Goal: Book appointment/travel/reservation

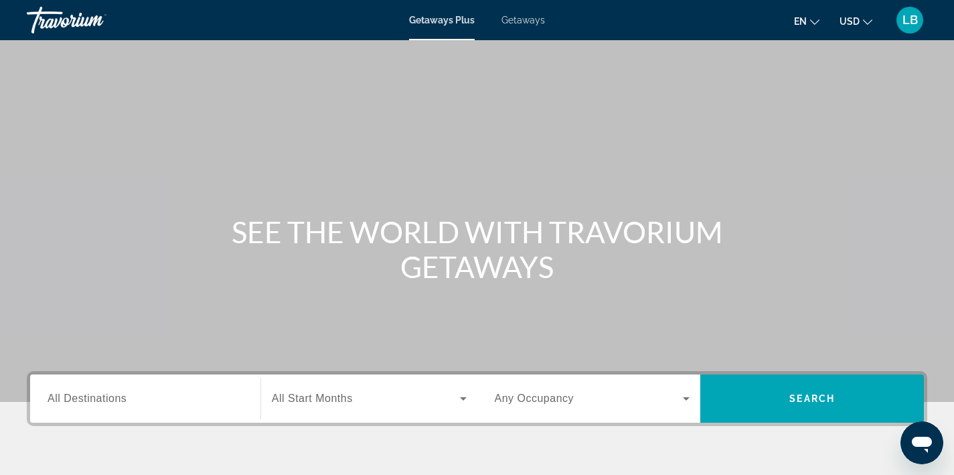
click at [518, 22] on span "Getaways" at bounding box center [524, 20] width 44 height 11
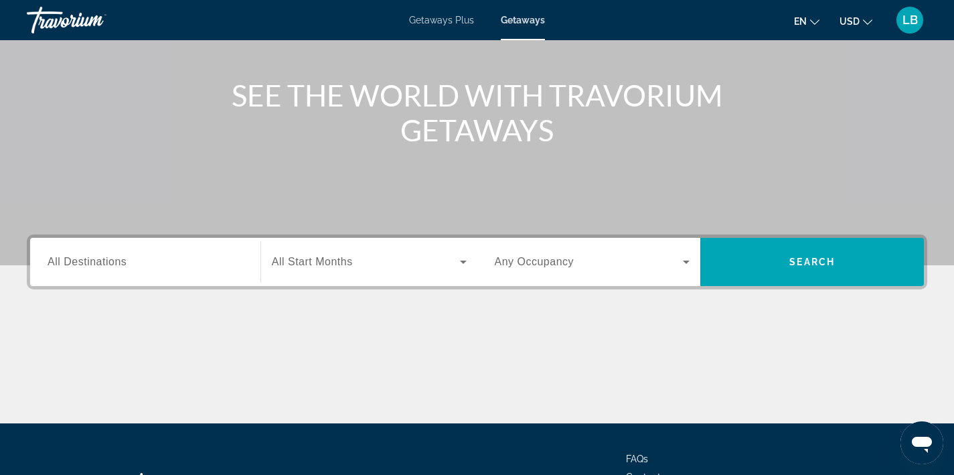
scroll to position [138, 0]
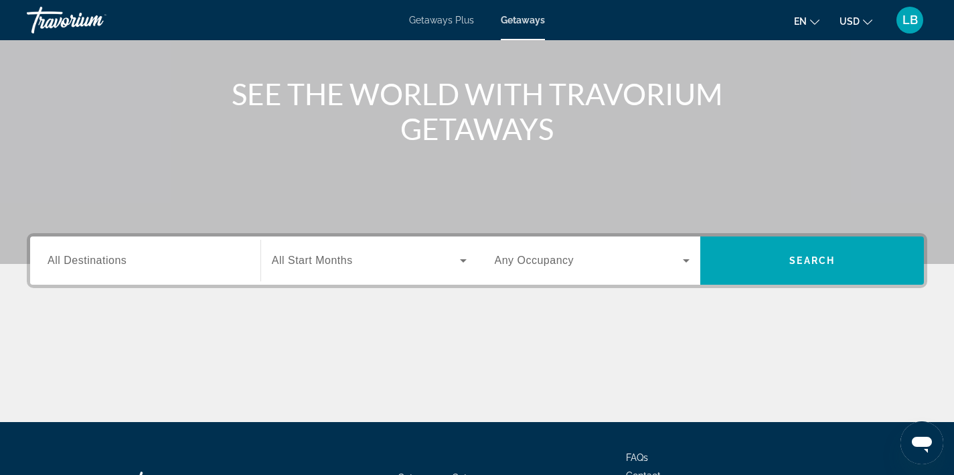
click at [94, 265] on span "All Destinations" at bounding box center [87, 259] width 79 height 11
click at [94, 265] on input "Destination All Destinations" at bounding box center [146, 261] width 196 height 16
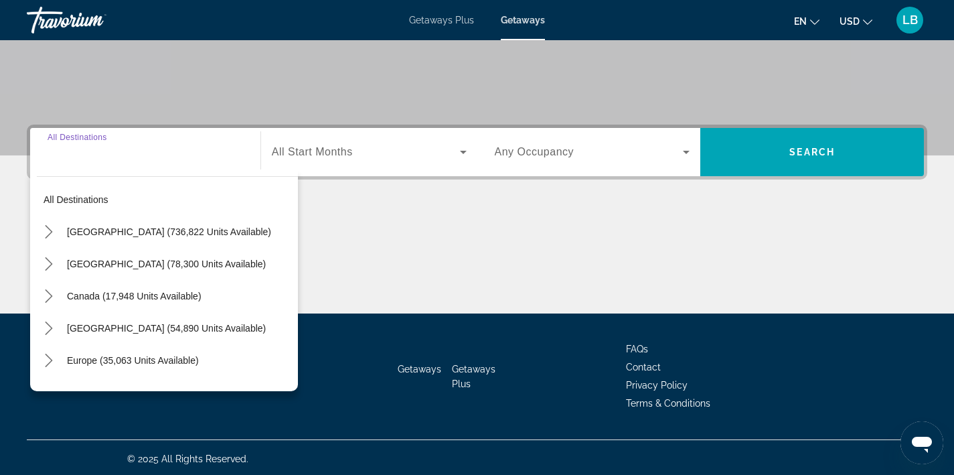
scroll to position [249, 0]
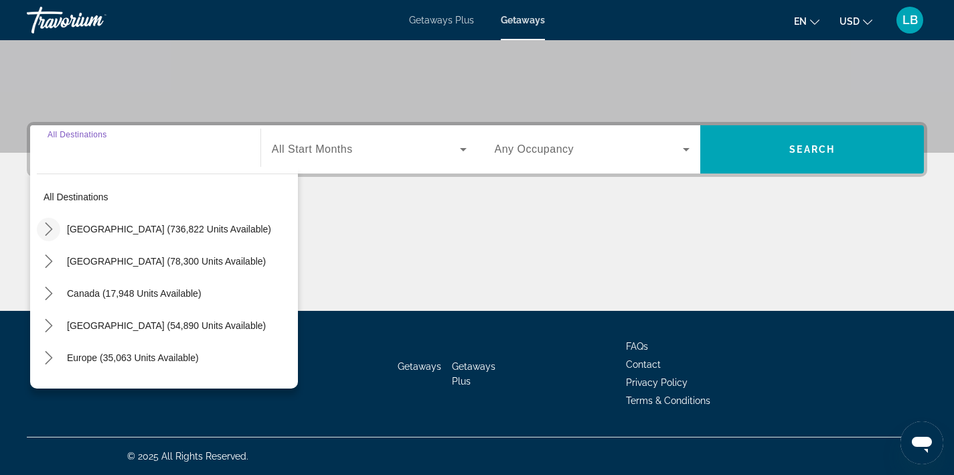
click at [51, 229] on icon "Toggle United States (736,822 units available) submenu" at bounding box center [48, 228] width 7 height 13
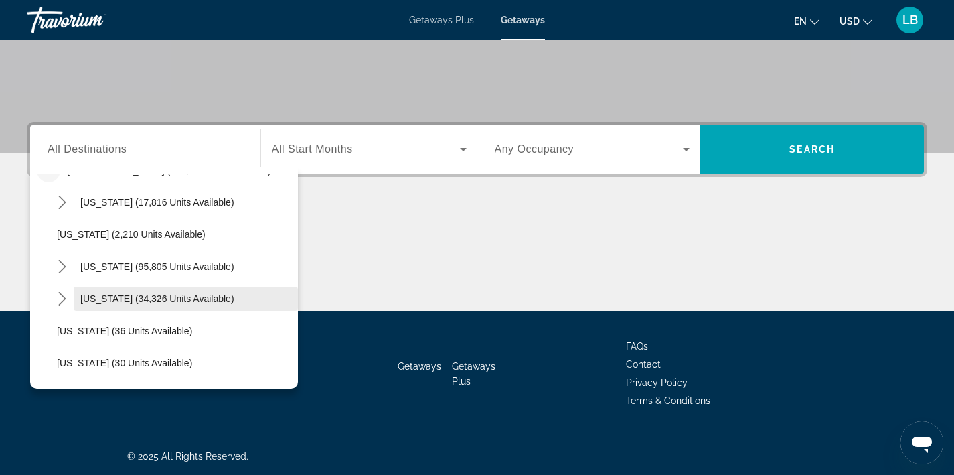
scroll to position [0, 0]
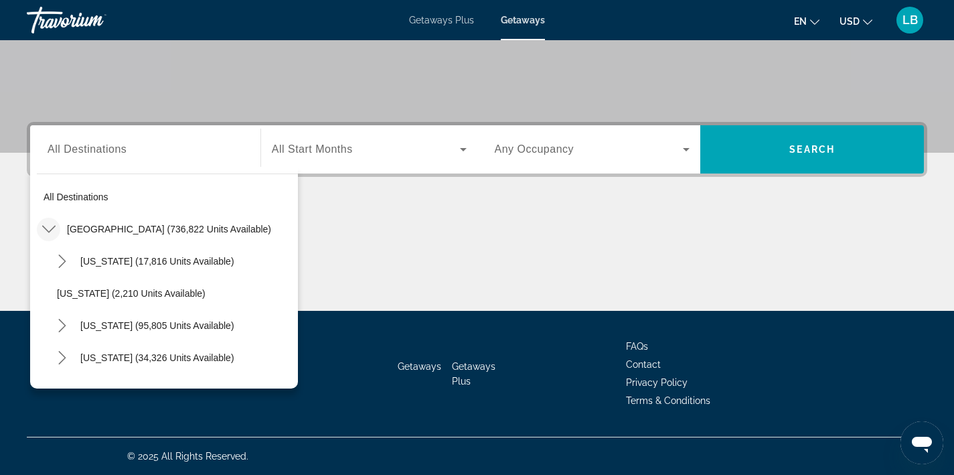
click at [48, 230] on icon "Toggle United States (736,822 units available) submenu" at bounding box center [48, 228] width 13 height 13
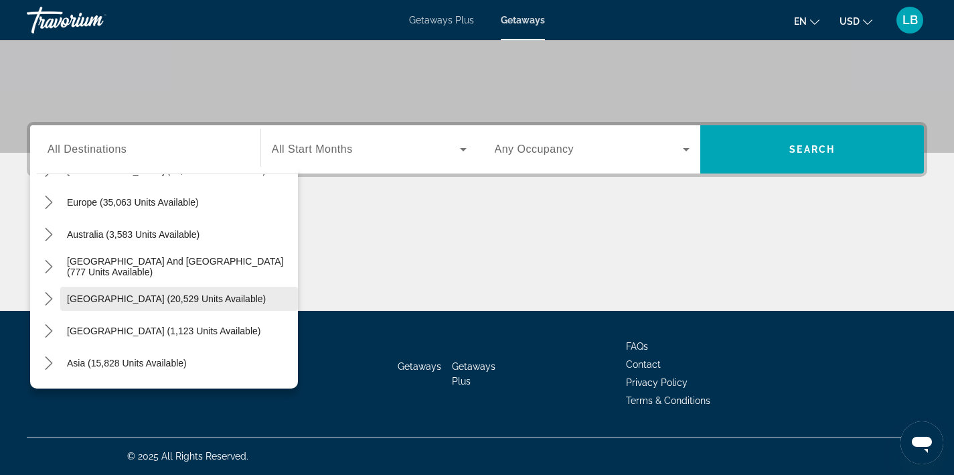
scroll to position [155, 0]
click at [48, 206] on icon "Toggle Europe (35,063 units available) submenu" at bounding box center [48, 202] width 7 height 13
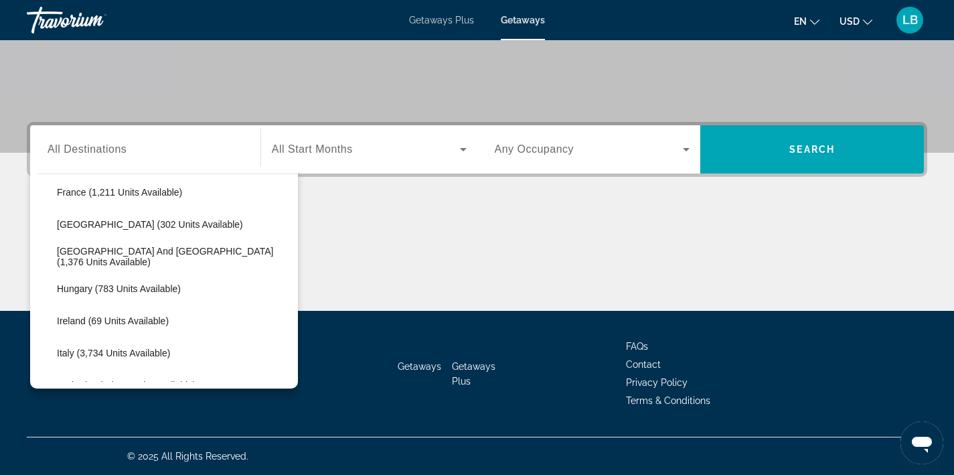
scroll to position [400, 0]
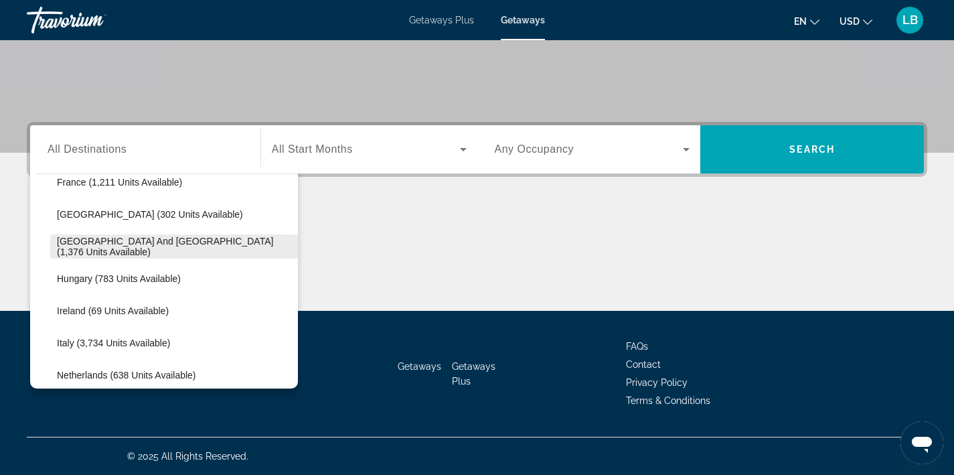
click at [86, 250] on span "[GEOGRAPHIC_DATA] and [GEOGRAPHIC_DATA] (1,376 units available)" at bounding box center [174, 246] width 234 height 21
type input "**********"
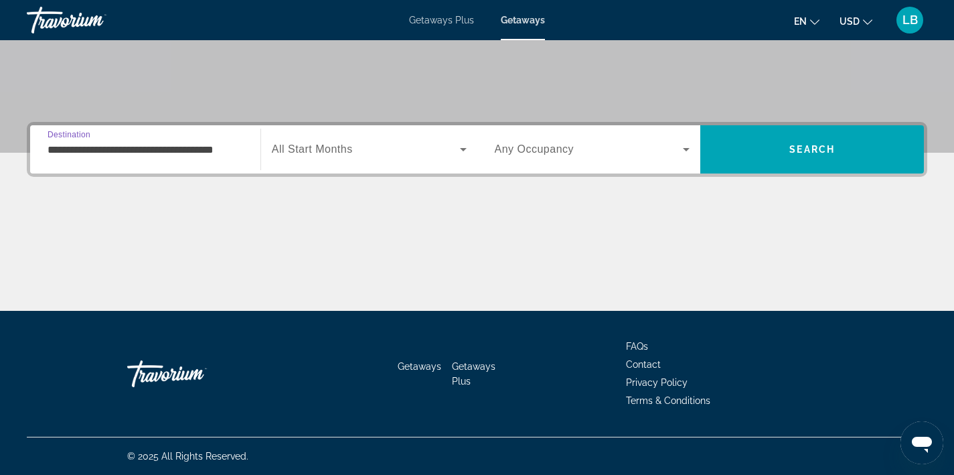
click at [463, 147] on icon "Search widget" at bounding box center [463, 149] width 16 height 16
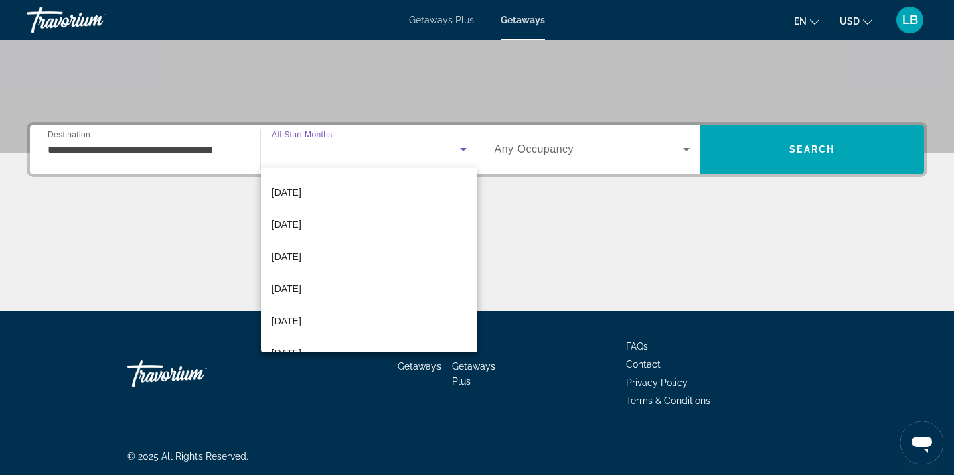
scroll to position [241, 0]
